Goal: Task Accomplishment & Management: Manage account settings

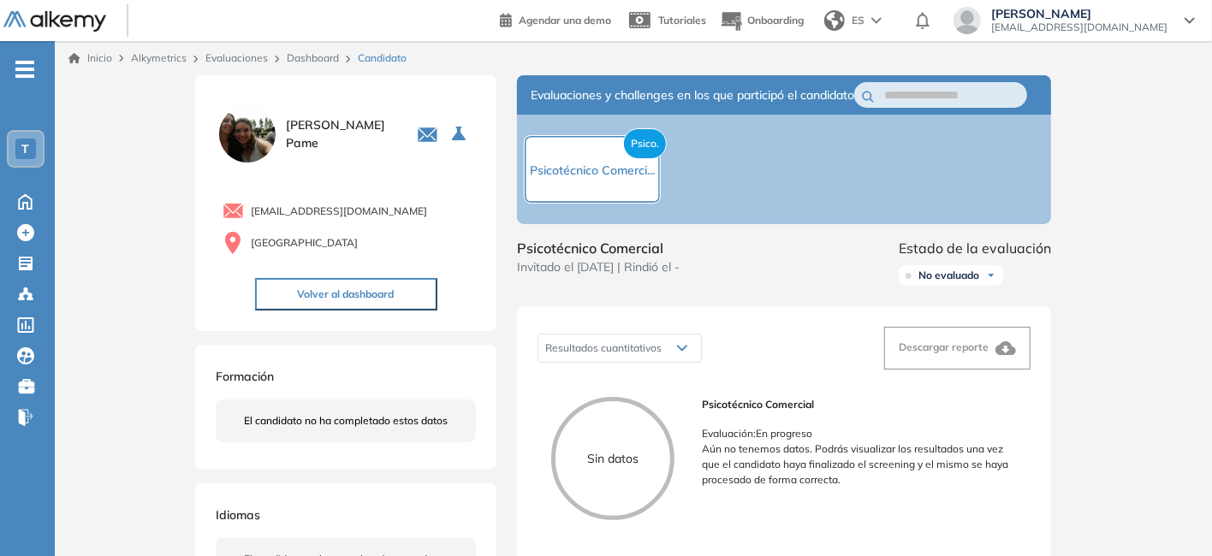
click at [261, 57] on link "Evaluaciones" at bounding box center [236, 57] width 62 height 13
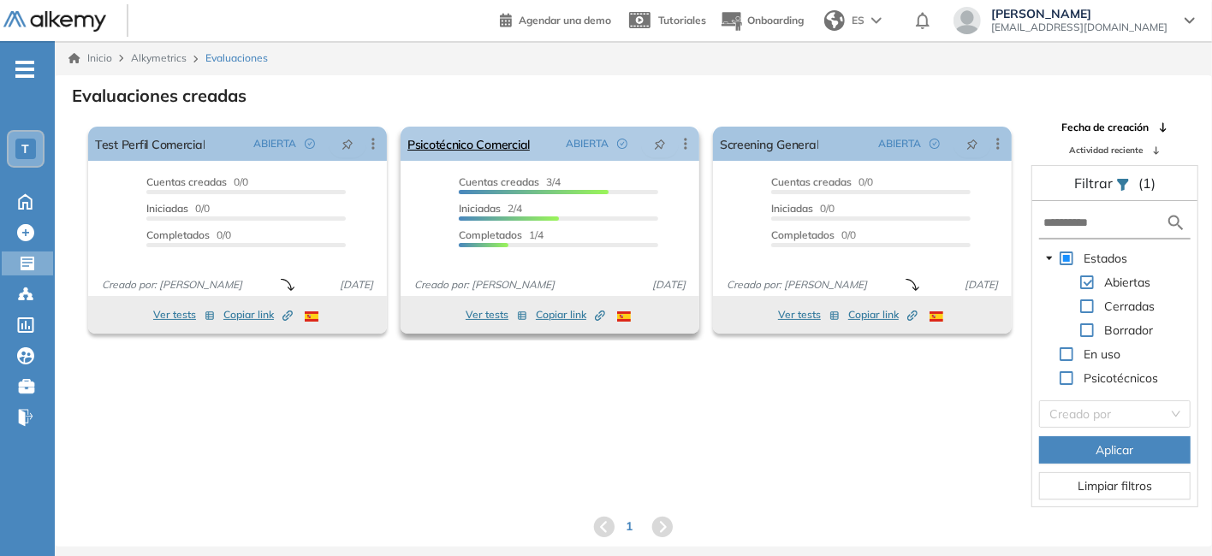
click at [689, 144] on icon at bounding box center [685, 143] width 17 height 17
click at [519, 398] on div "El proctoring será activado ¡Importante!: Los usuarios que ya realizaron la eva…" at bounding box center [633, 314] width 1155 height 388
click at [471, 315] on button "Ver tests" at bounding box center [497, 315] width 62 height 21
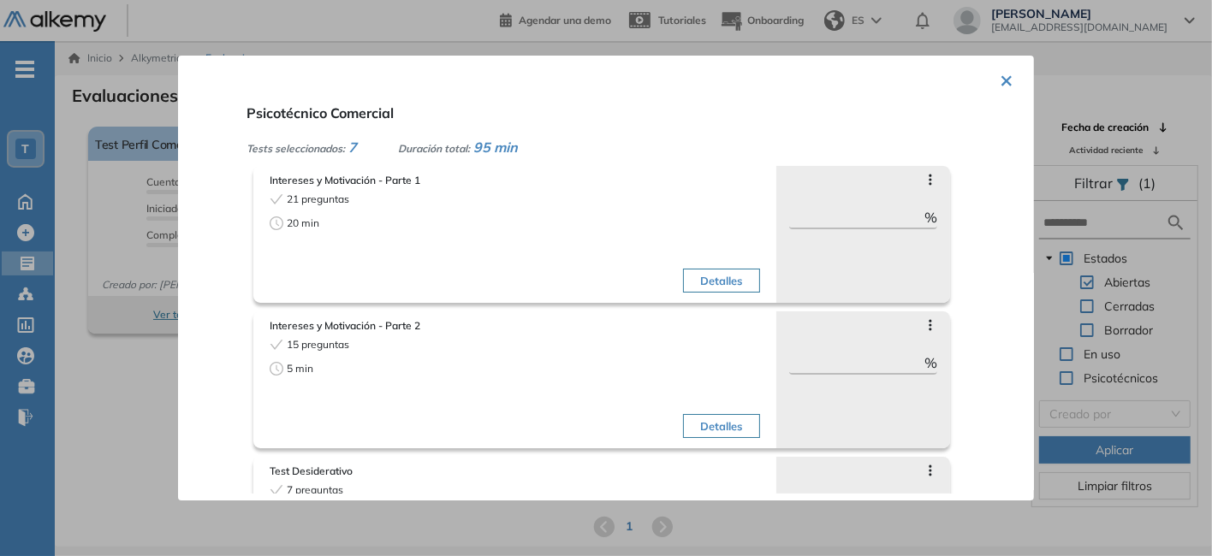
click at [1003, 80] on button "×" at bounding box center [1007, 78] width 14 height 33
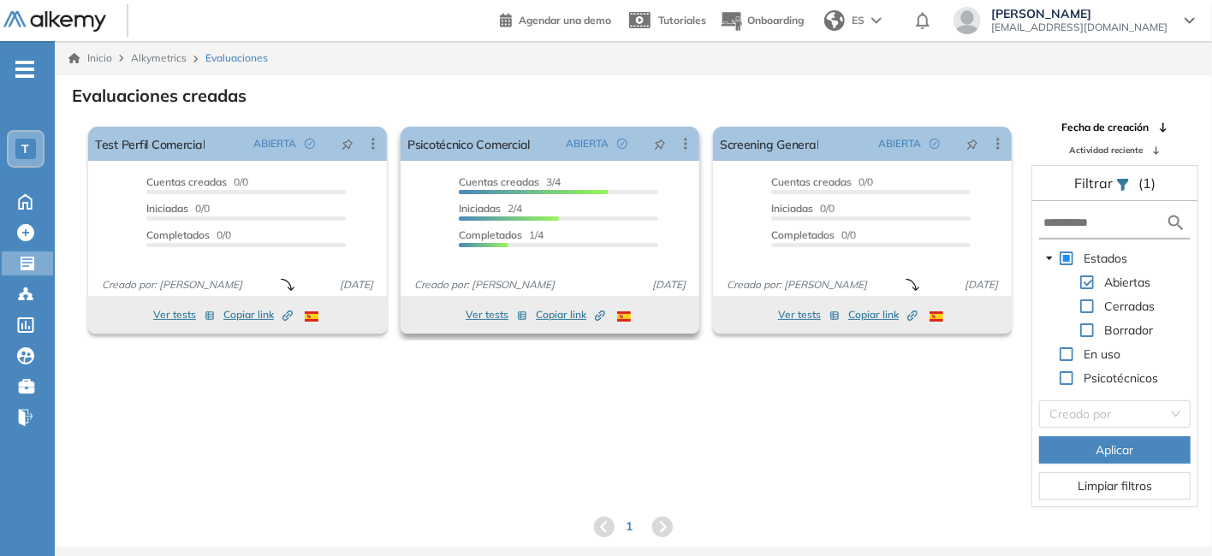
click at [650, 196] on div "Cuentas creadas 3/4 Prefiltrados 0/4 Iniciadas 2/4 Completados 1/4" at bounding box center [558, 215] width 199 height 80
click at [686, 148] on icon at bounding box center [685, 143] width 17 height 17
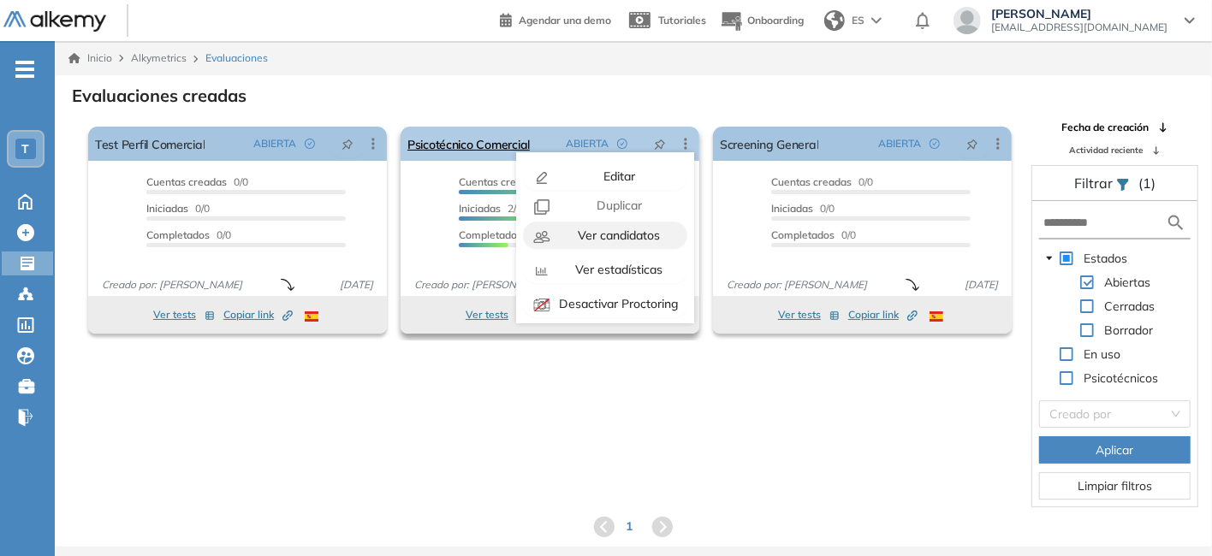
click at [621, 239] on span "Ver candidatos" at bounding box center [617, 235] width 86 height 15
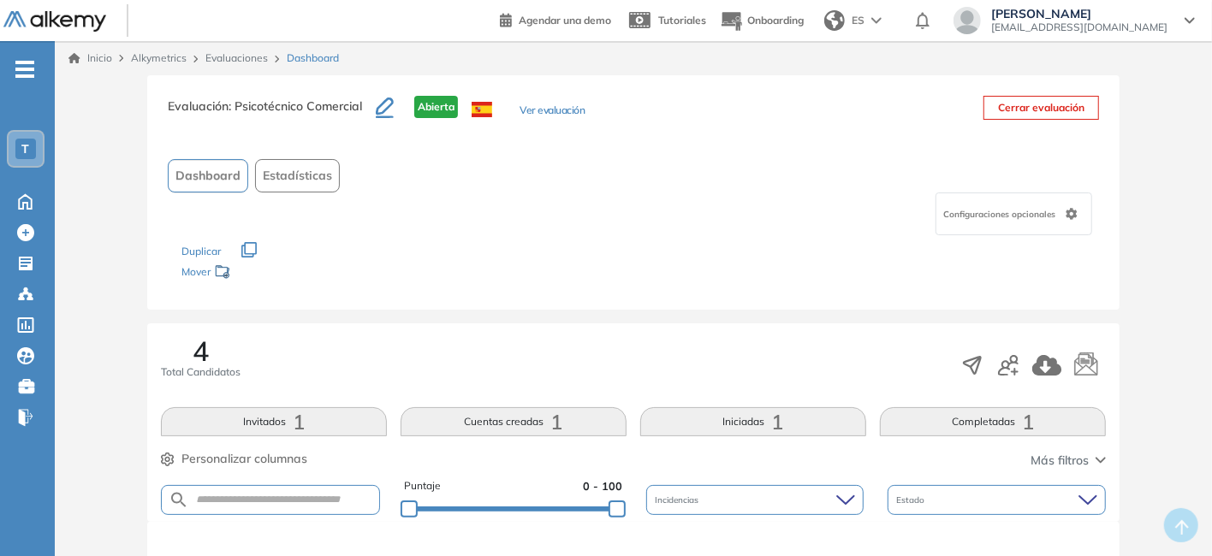
click at [254, 64] on link "Evaluaciones" at bounding box center [236, 57] width 62 height 13
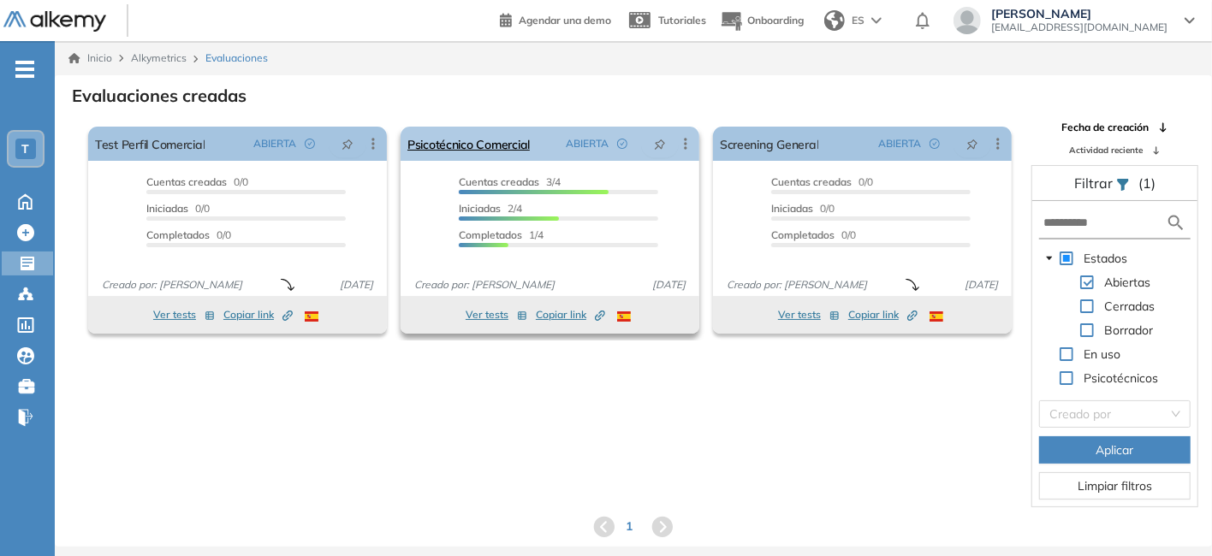
click at [680, 142] on icon at bounding box center [685, 143] width 17 height 17
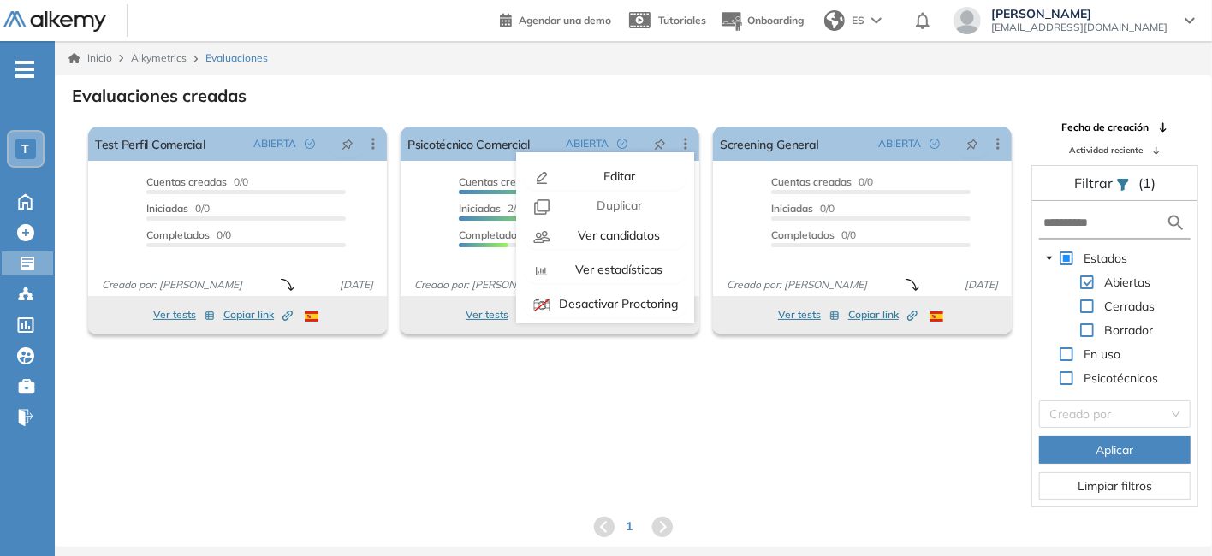
click at [630, 390] on div "El proctoring será activado ¡Importante!: Los usuarios que ya realizaron la eva…" at bounding box center [633, 314] width 1155 height 388
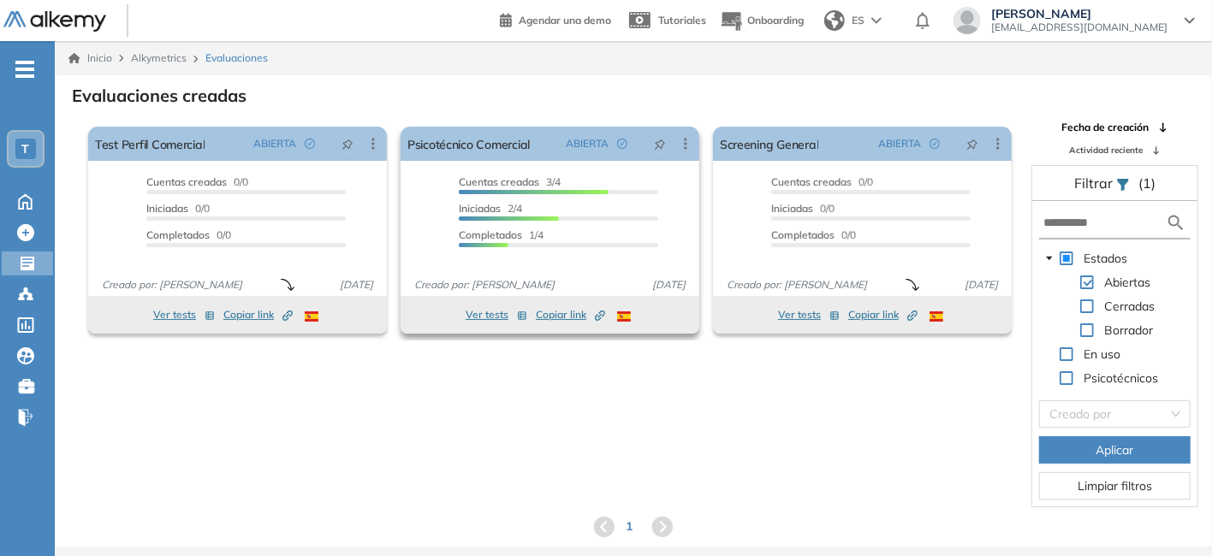
click at [574, 240] on div "Completados 1/4" at bounding box center [558, 238] width 199 height 20
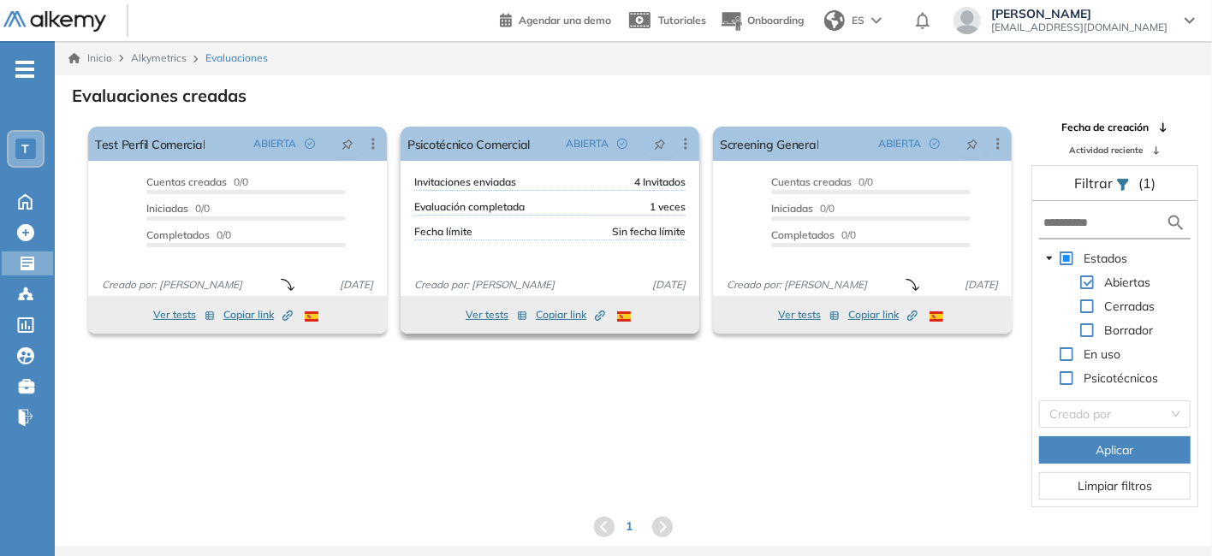
click at [543, 185] on div "Invitaciones enviadas 4 Invitados" at bounding box center [549, 183] width 271 height 16
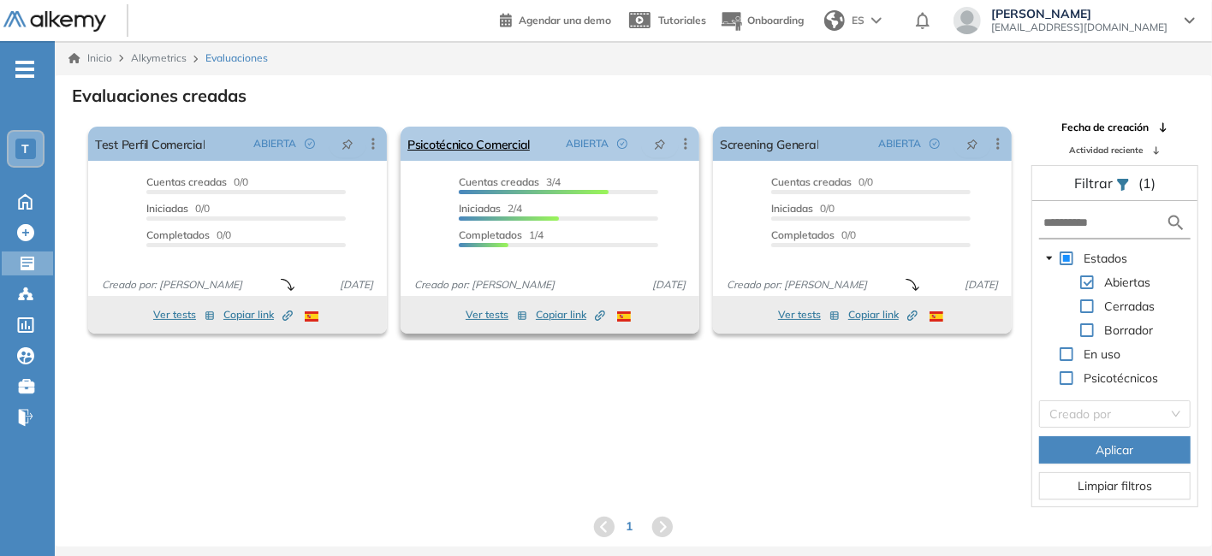
click at [678, 141] on icon at bounding box center [685, 143] width 17 height 17
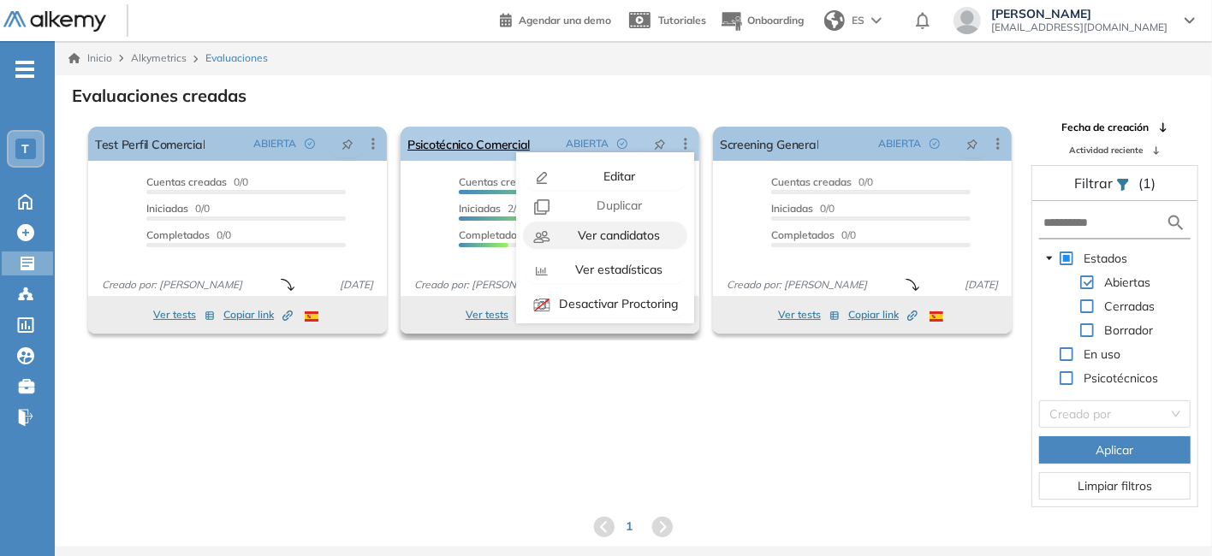
click at [631, 235] on span "Ver candidatos" at bounding box center [617, 235] width 86 height 15
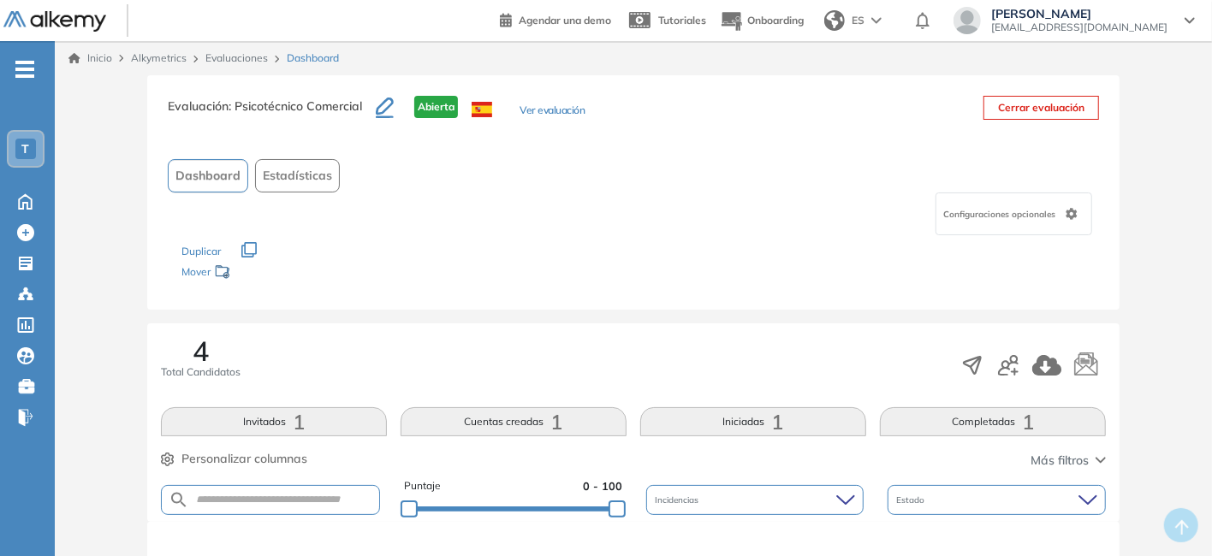
click at [22, 74] on span "-" at bounding box center [24, 68] width 19 height 14
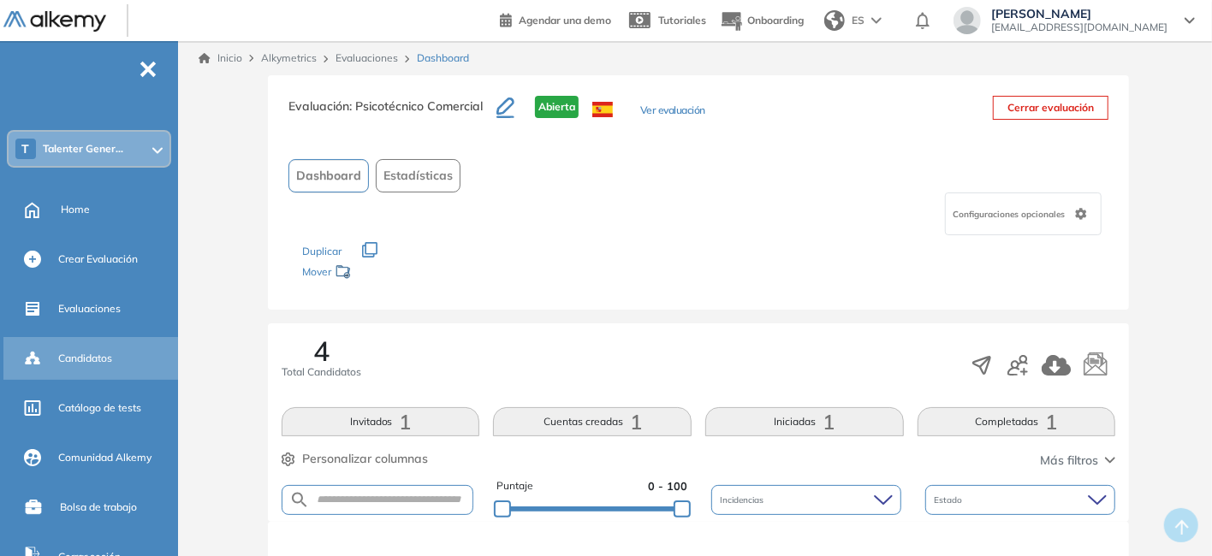
click at [100, 345] on div "Candidatos" at bounding box center [116, 358] width 116 height 29
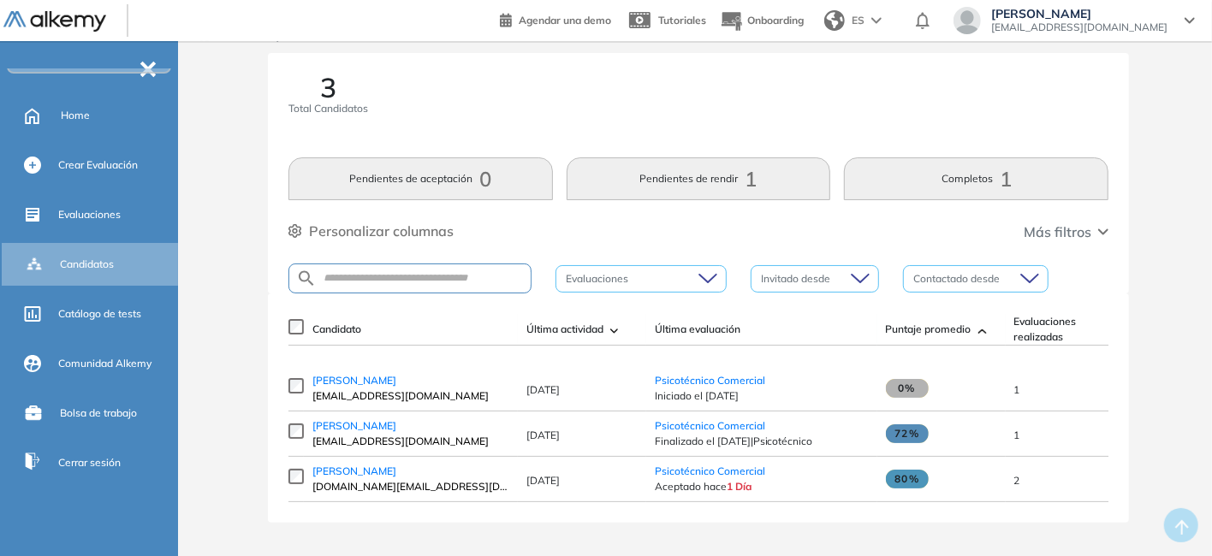
scroll to position [34, 0]
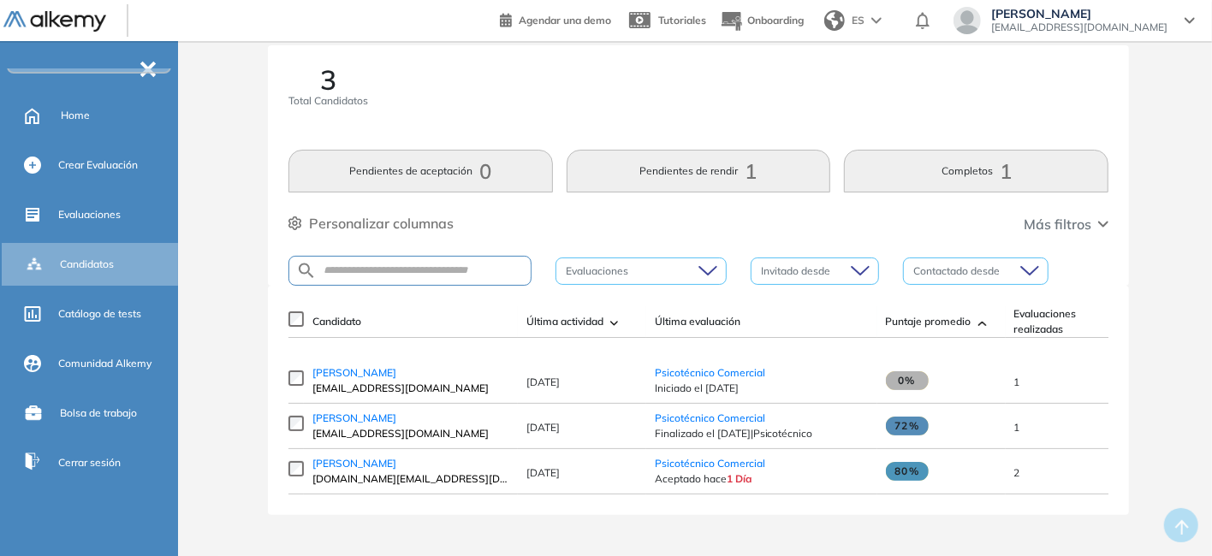
click at [916, 421] on span "72%" at bounding box center [907, 426] width 43 height 19
click at [905, 422] on span "72%" at bounding box center [907, 426] width 43 height 19
click at [856, 438] on span "Finalizado el [DATE] | Psicotécnico" at bounding box center [762, 433] width 214 height 15
click at [660, 270] on div at bounding box center [632, 271] width 145 height 21
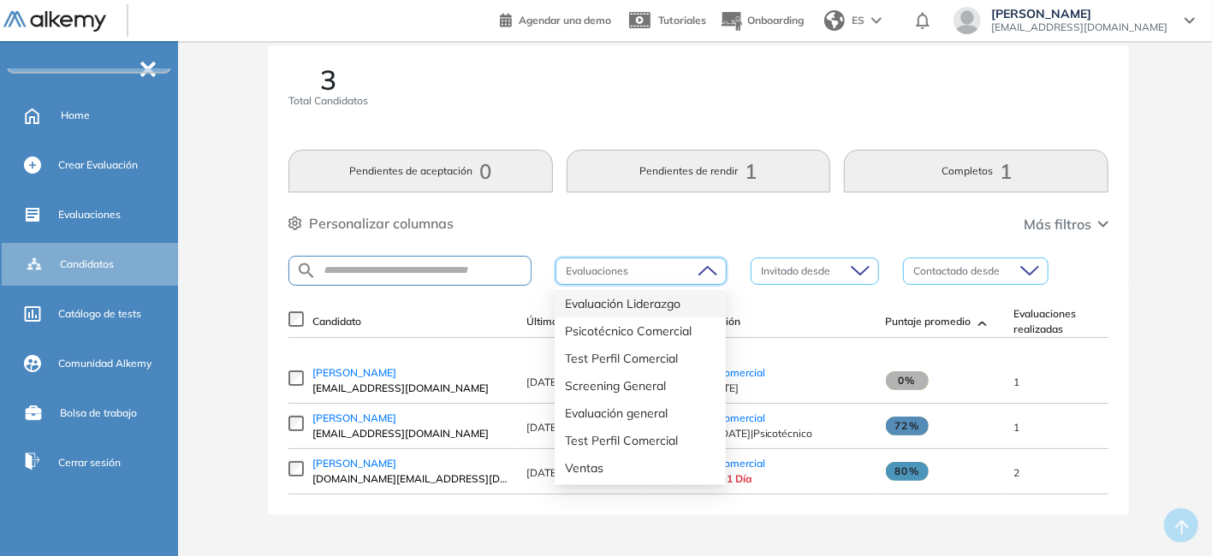
click at [779, 258] on input "search" at bounding box center [809, 271] width 96 height 26
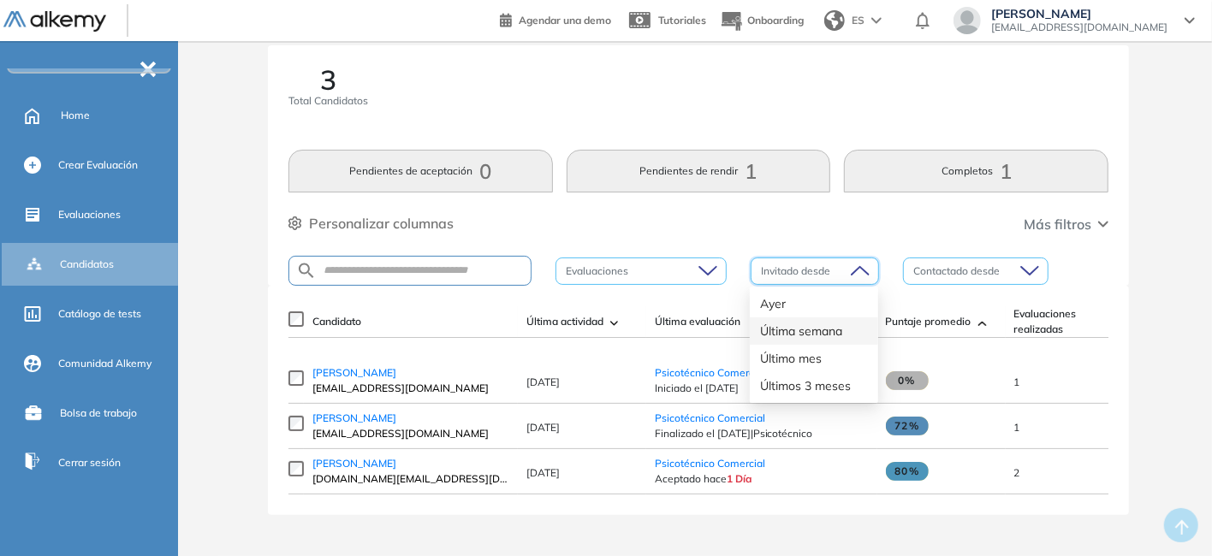
click at [791, 329] on div "Última semana" at bounding box center [814, 331] width 108 height 19
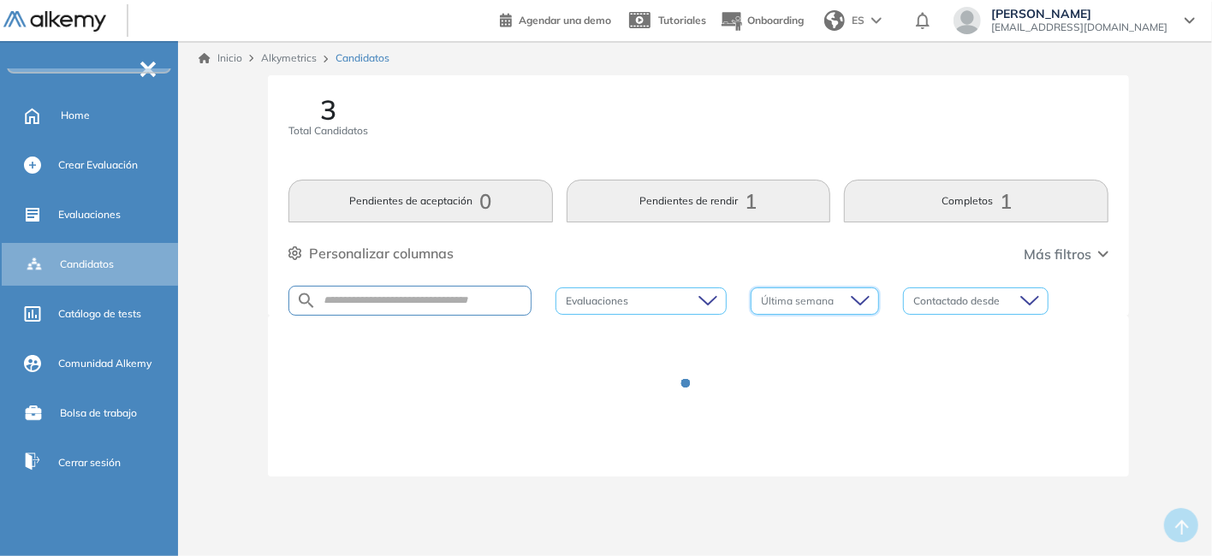
scroll to position [0, 0]
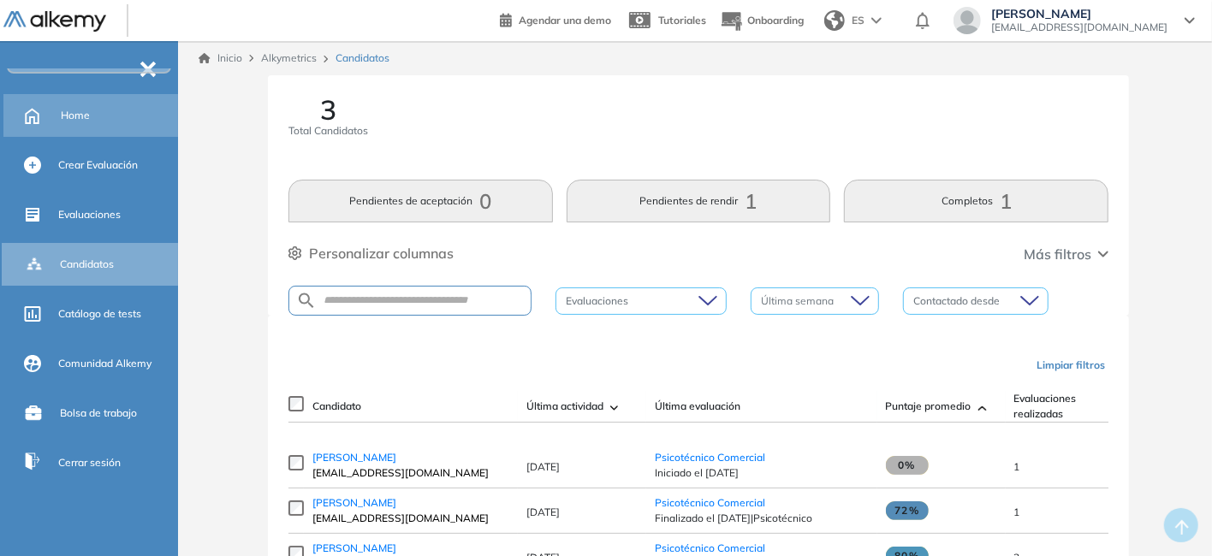
click at [64, 117] on span "Home" at bounding box center [75, 115] width 29 height 15
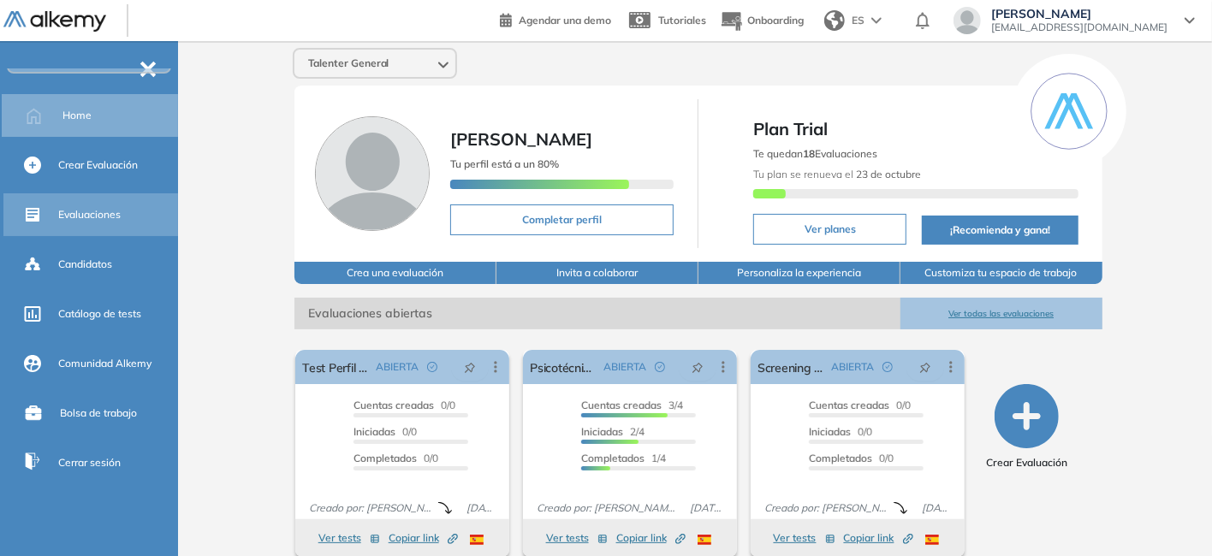
click at [87, 218] on span "Evaluaciones" at bounding box center [89, 214] width 62 height 15
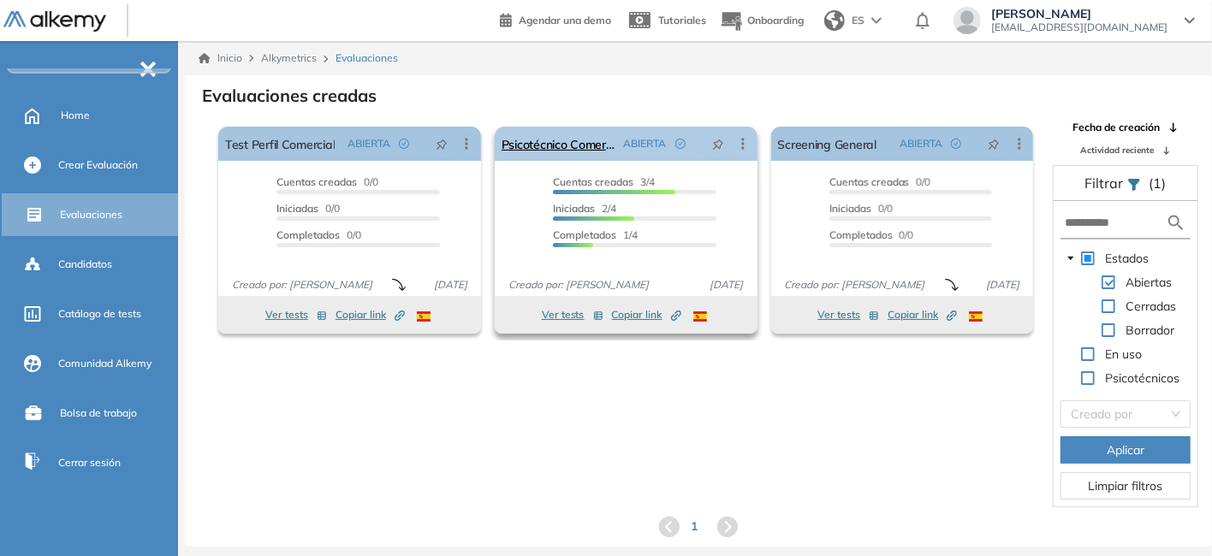
click at [745, 145] on icon at bounding box center [742, 143] width 17 height 17
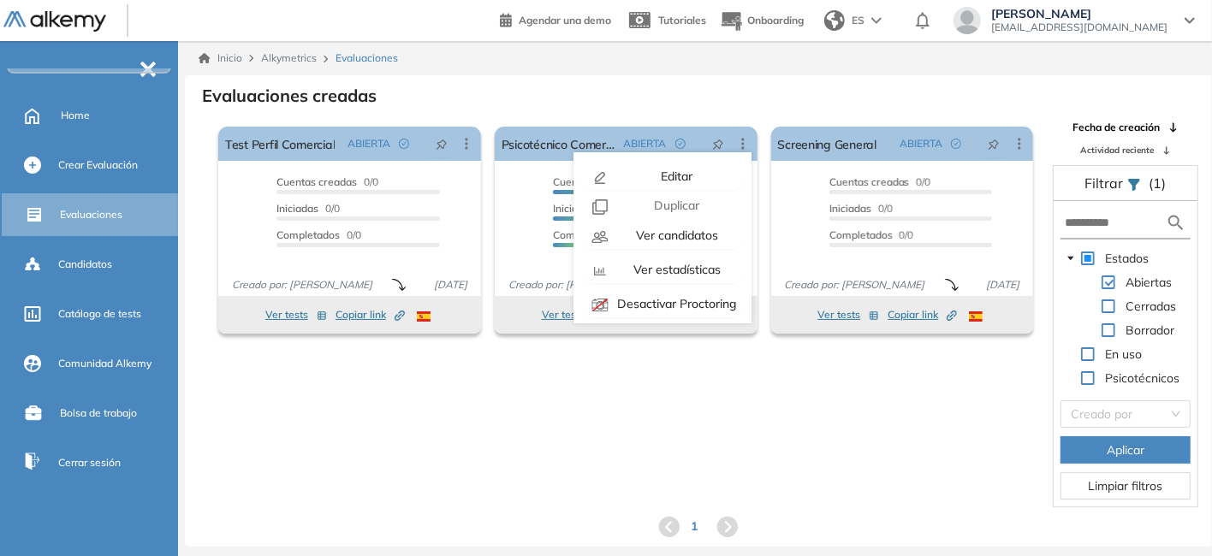
click at [674, 466] on div "El proctoring será activado ¡Importante!: Los usuarios que ya realizaron la eva…" at bounding box center [698, 314] width 1025 height 388
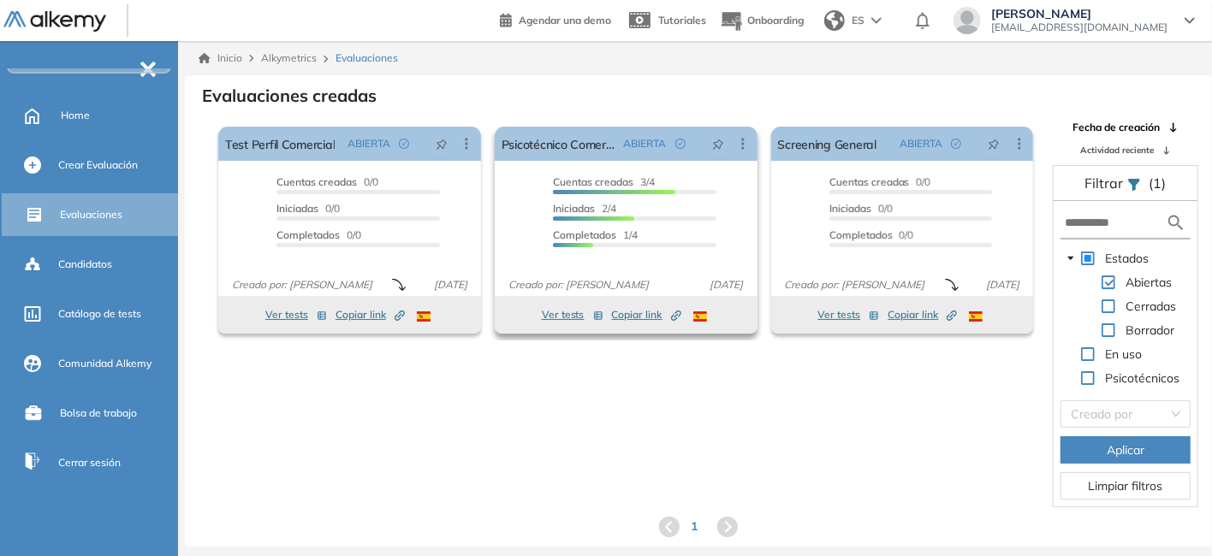
click at [569, 312] on button "Ver tests" at bounding box center [573, 315] width 62 height 21
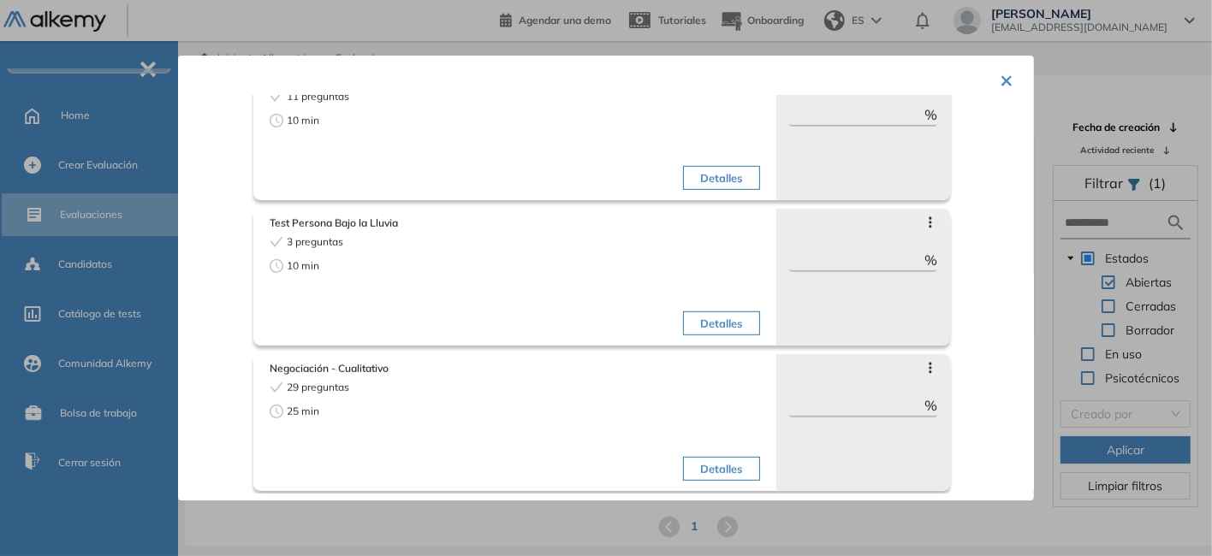
scroll to position [688, 0]
click at [1000, 82] on button "×" at bounding box center [1007, 78] width 14 height 33
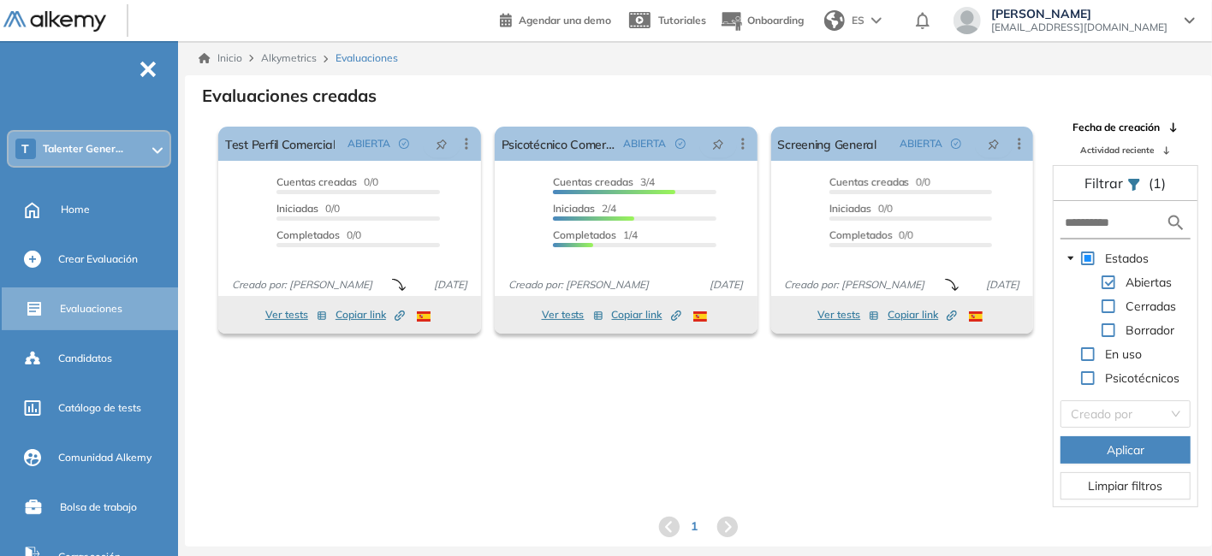
scroll to position [0, 0]
drag, startPoint x: 677, startPoint y: 148, endPoint x: 409, endPoint y: 168, distance: 268.6
click at [665, 148] on div "ABIERTA" at bounding box center [658, 143] width 82 height 27
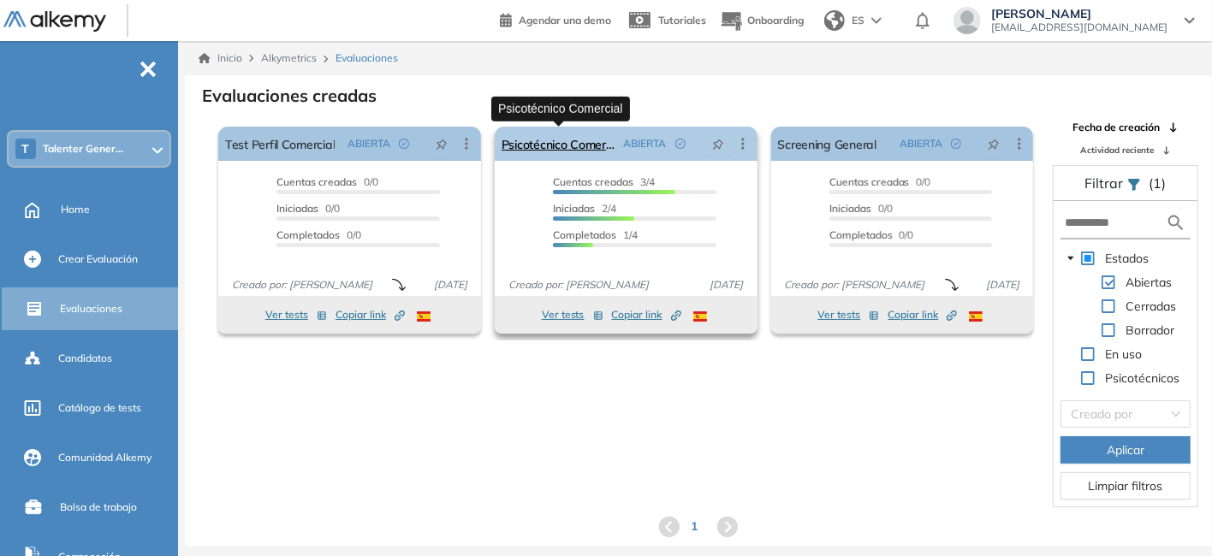
click at [531, 147] on link "Psicotécnico Comercial" at bounding box center [560, 144] width 116 height 34
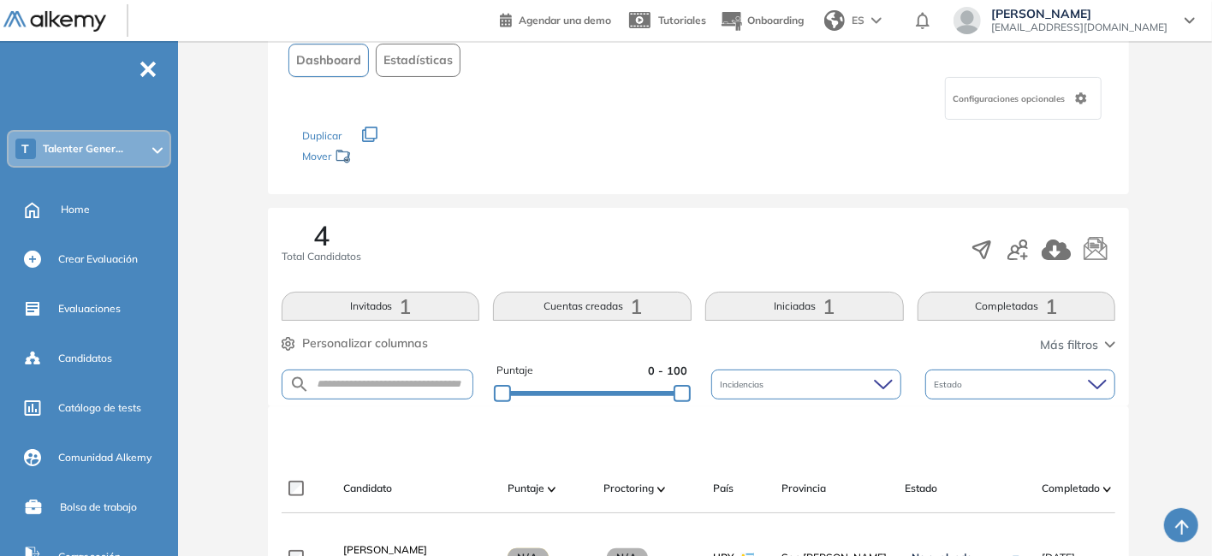
scroll to position [82, 0]
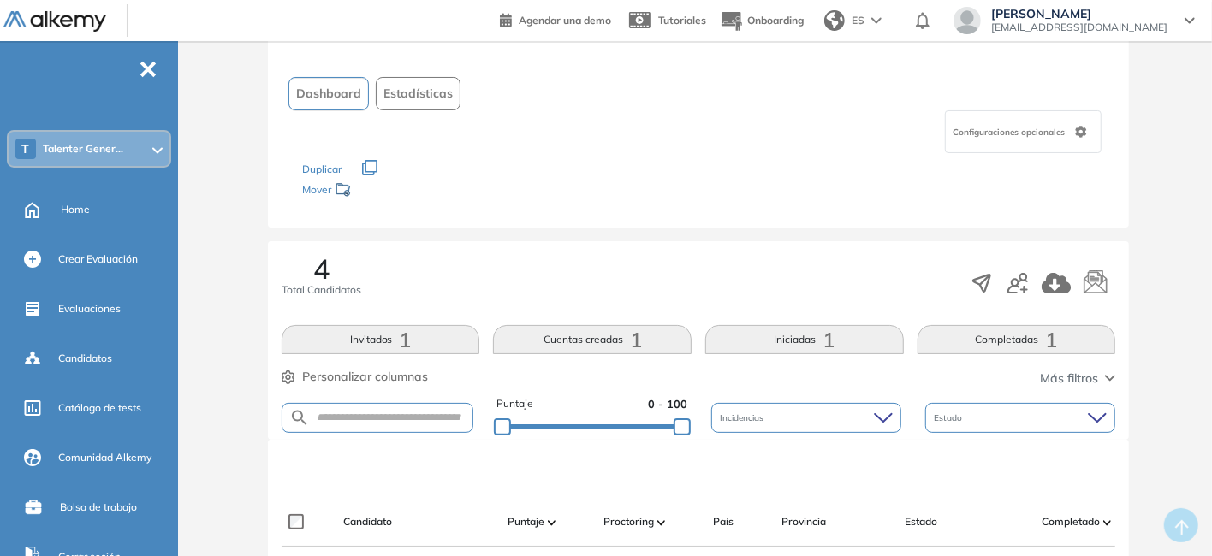
click at [371, 340] on button "Invitados 1" at bounding box center [381, 339] width 199 height 29
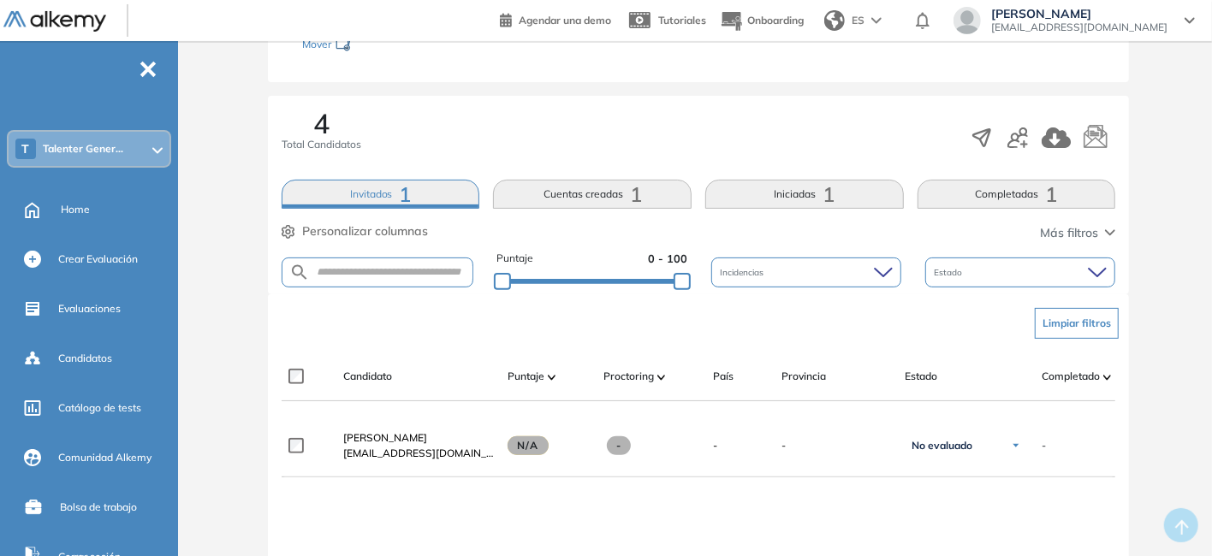
scroll to position [0, 0]
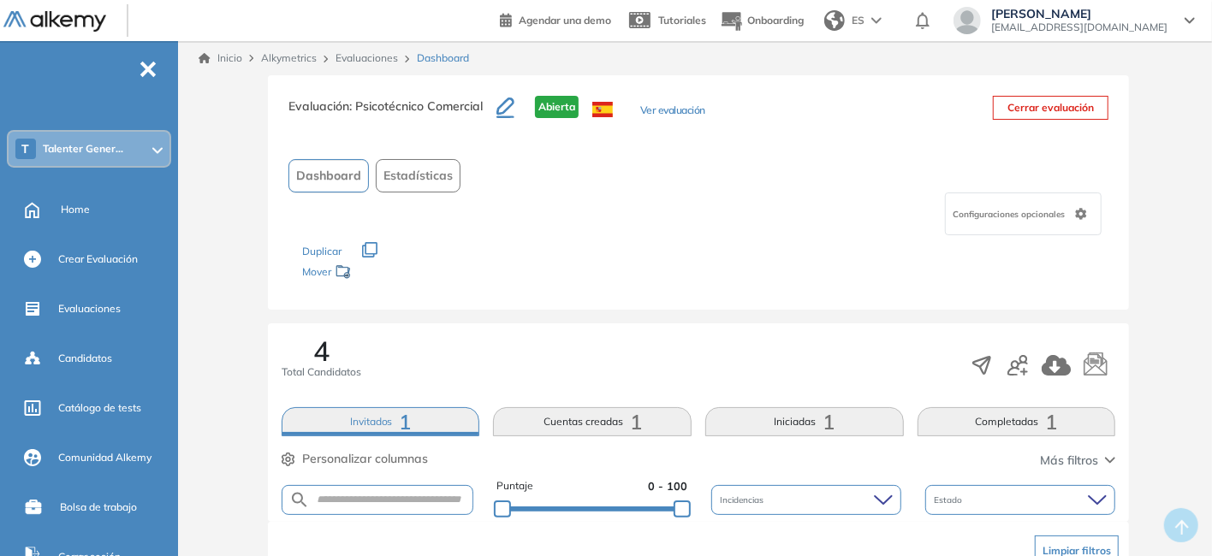
click at [377, 52] on link "Evaluaciones" at bounding box center [367, 57] width 62 height 13
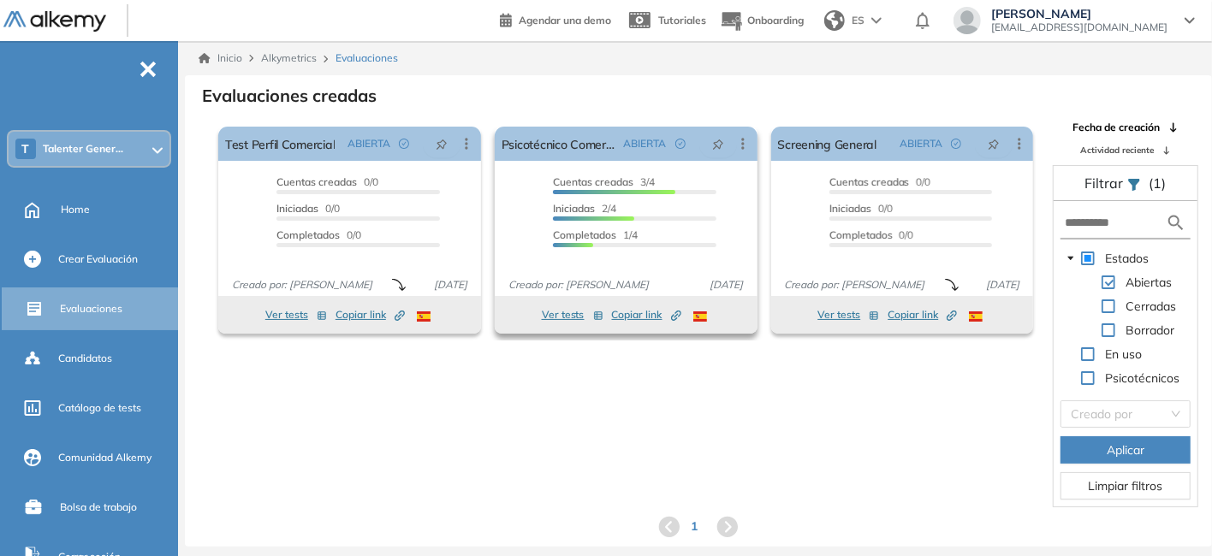
click at [639, 316] on span "Copiar link Created by potrace 1.16, written by [PERSON_NAME] [DATE]-[DATE]" at bounding box center [646, 314] width 69 height 15
